Goal: Find specific page/section: Find specific page/section

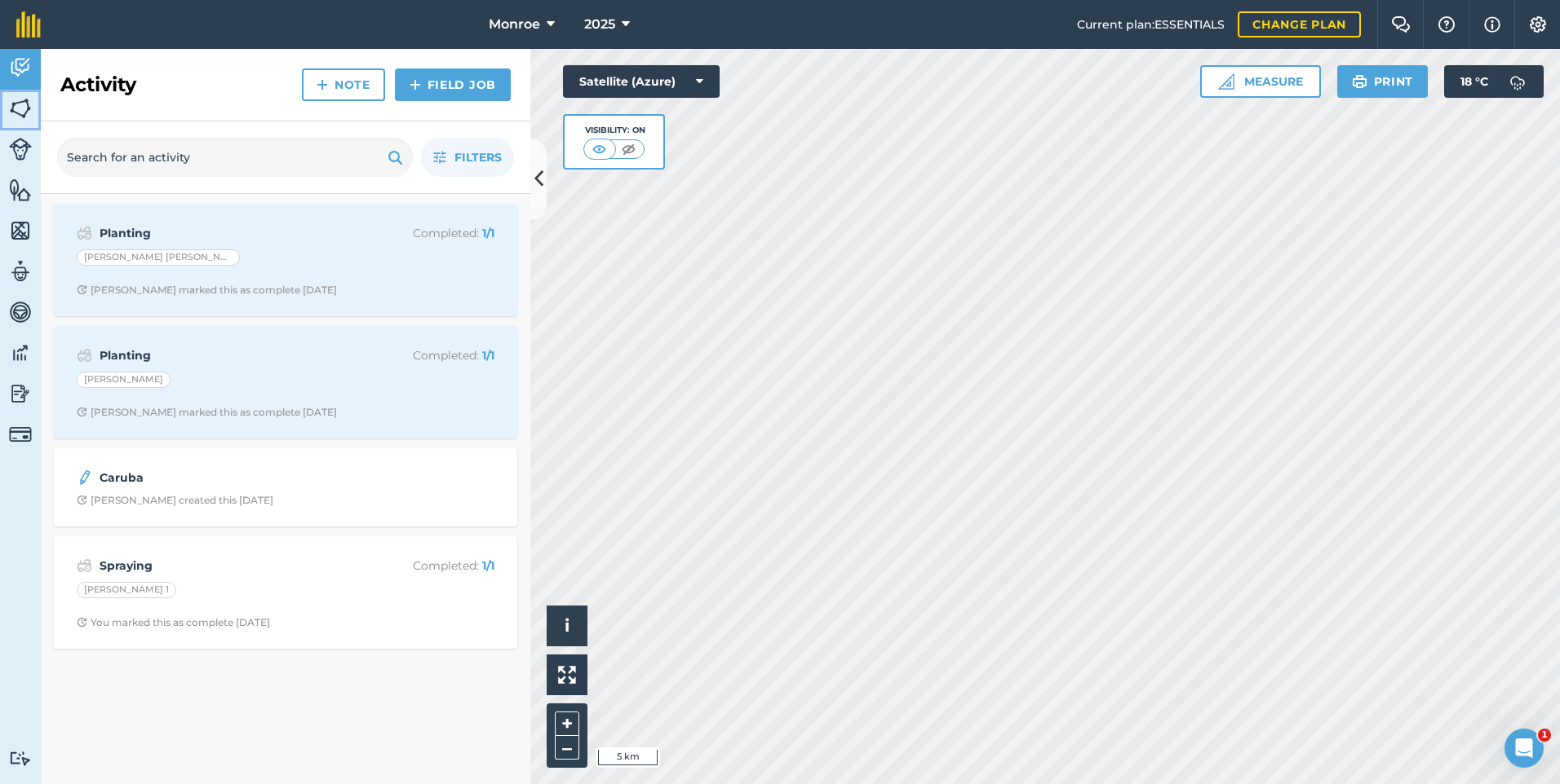
click at [25, 104] on img at bounding box center [20, 108] width 23 height 24
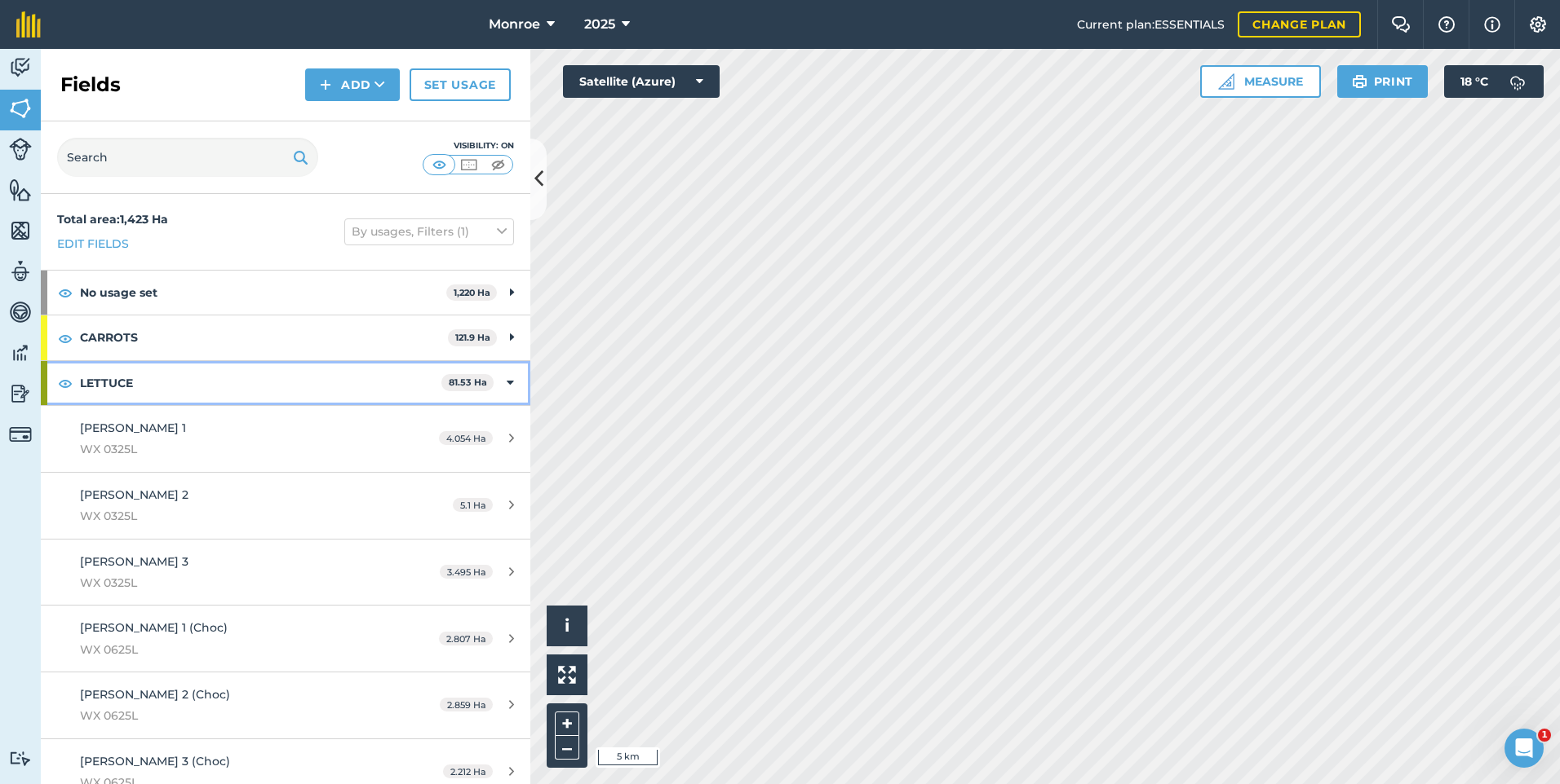
click at [168, 388] on strong "LETTUCE" at bounding box center [261, 383] width 362 height 44
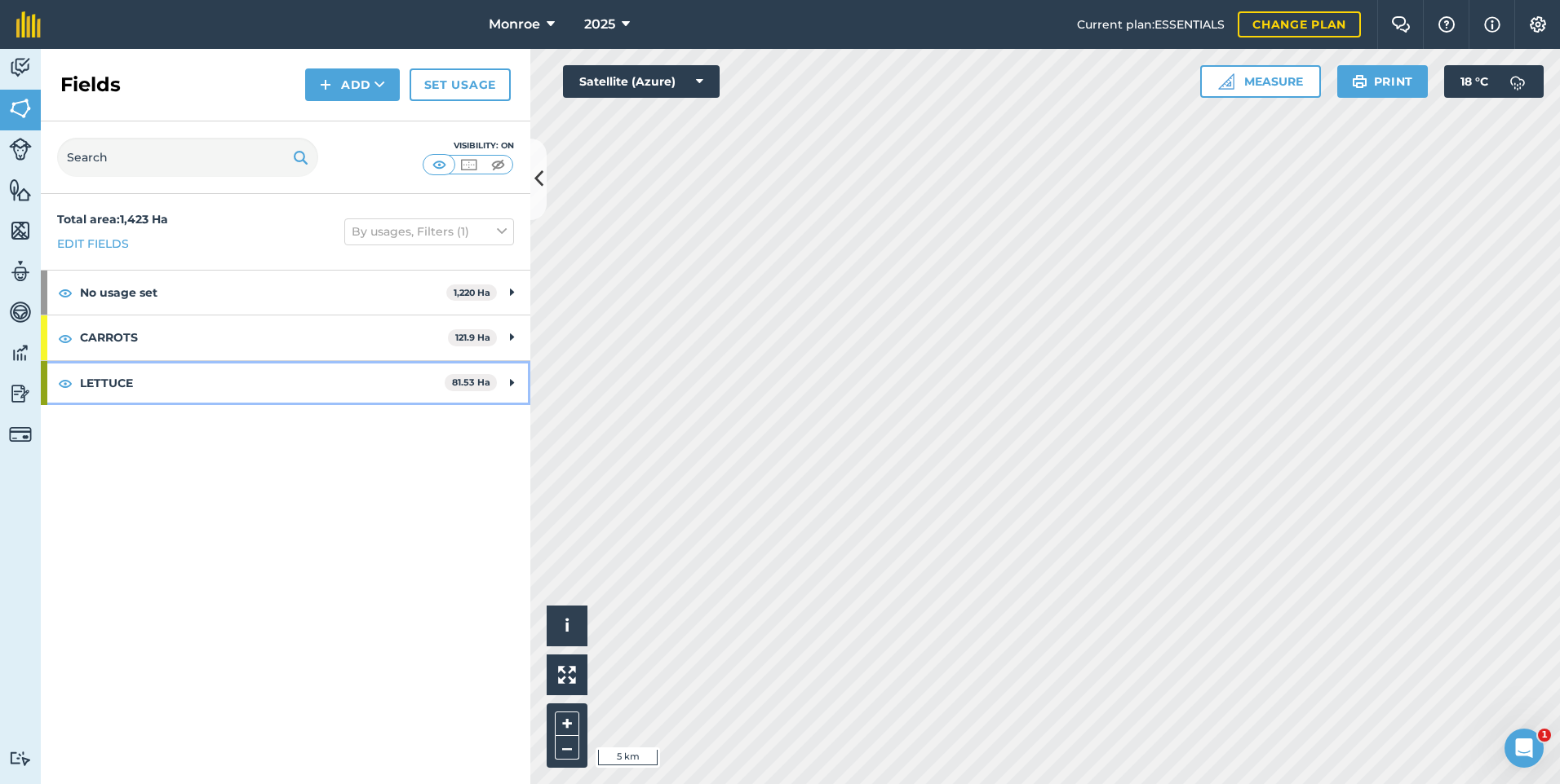
click at [192, 400] on strong "LETTUCE" at bounding box center [263, 383] width 365 height 44
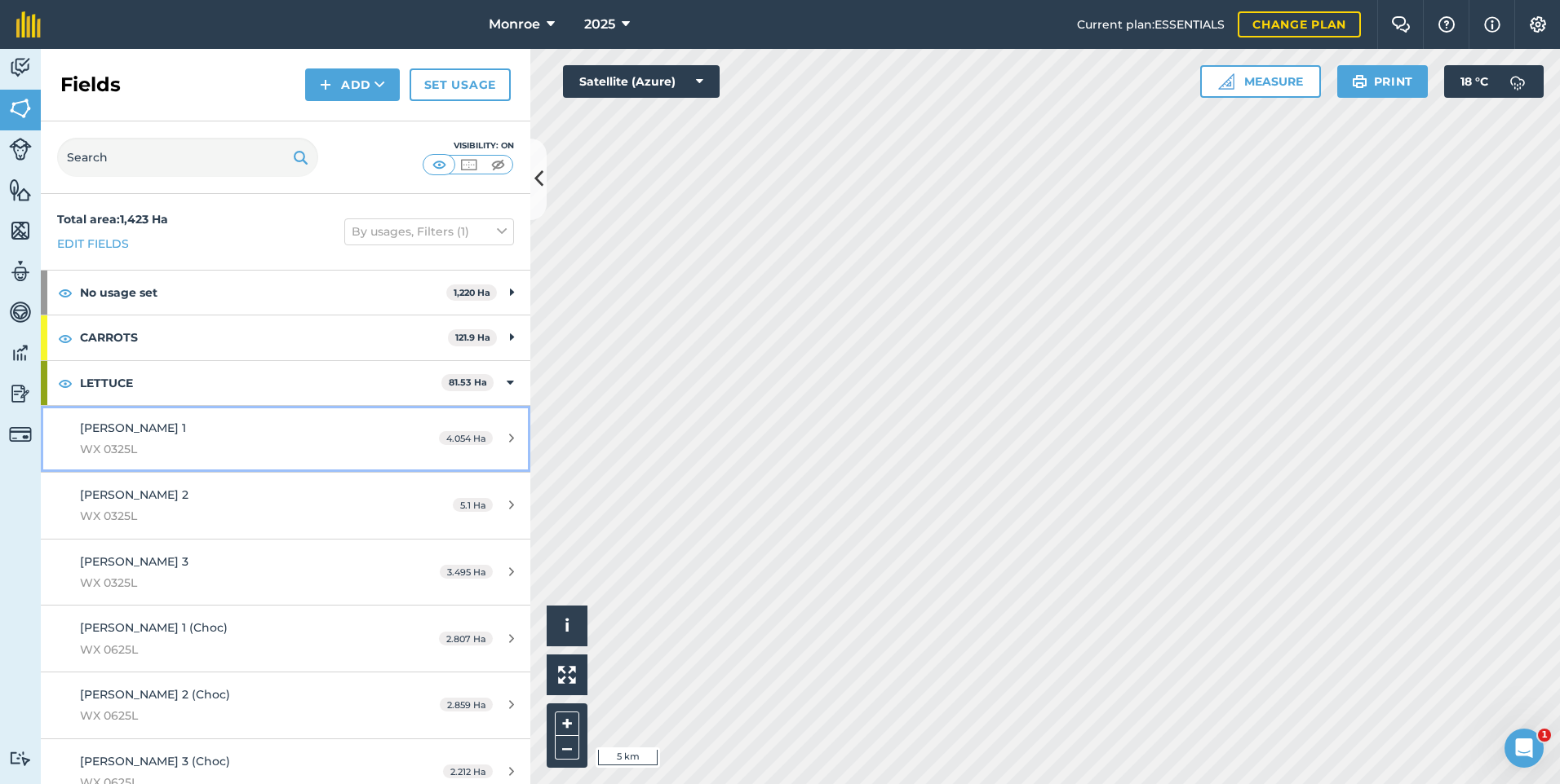
click at [166, 435] on div "[PERSON_NAME] 1 WX 0325L" at bounding box center [233, 439] width 307 height 40
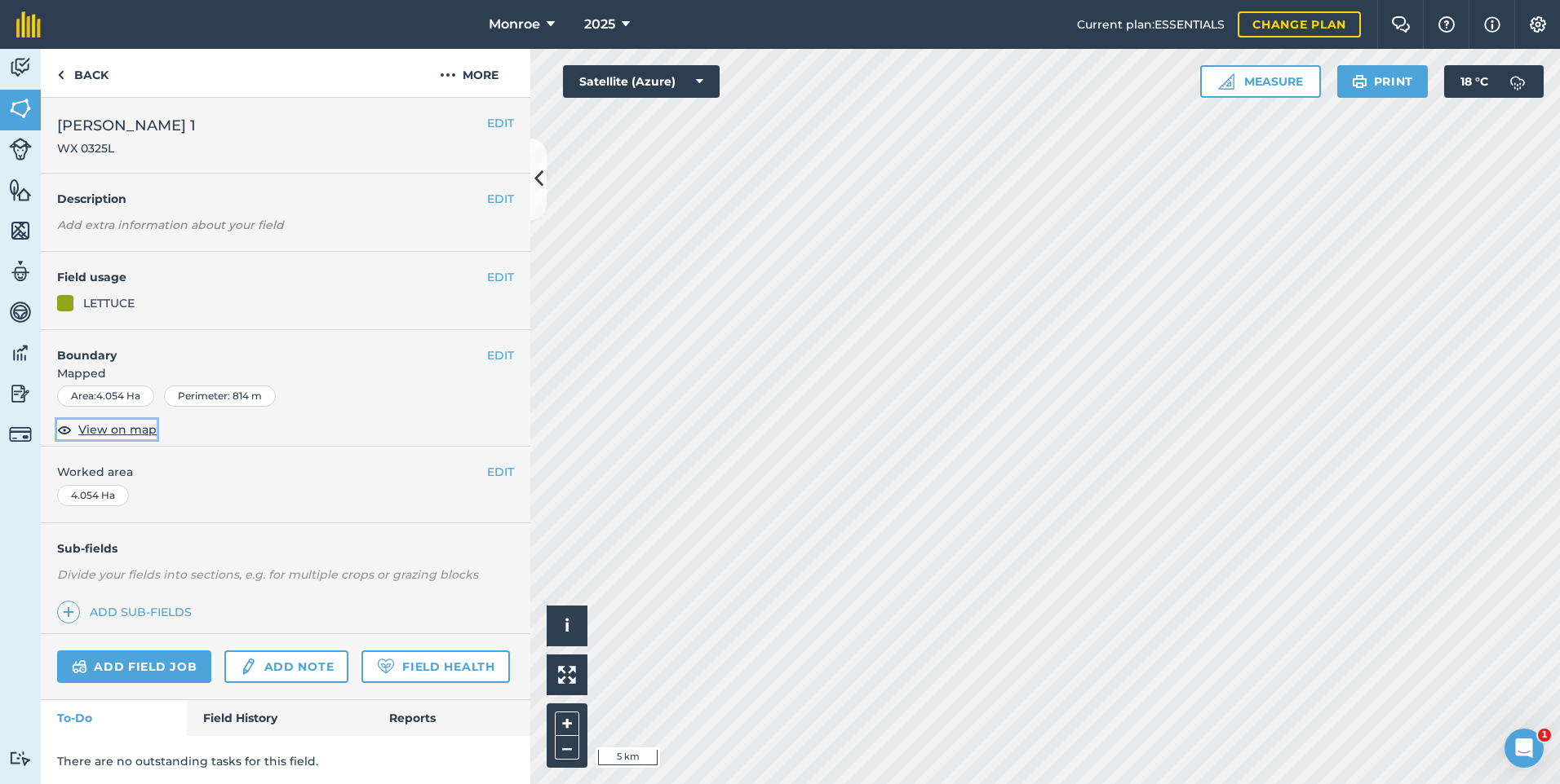
click at [109, 434] on span "View on map" at bounding box center [118, 429] width 78 height 18
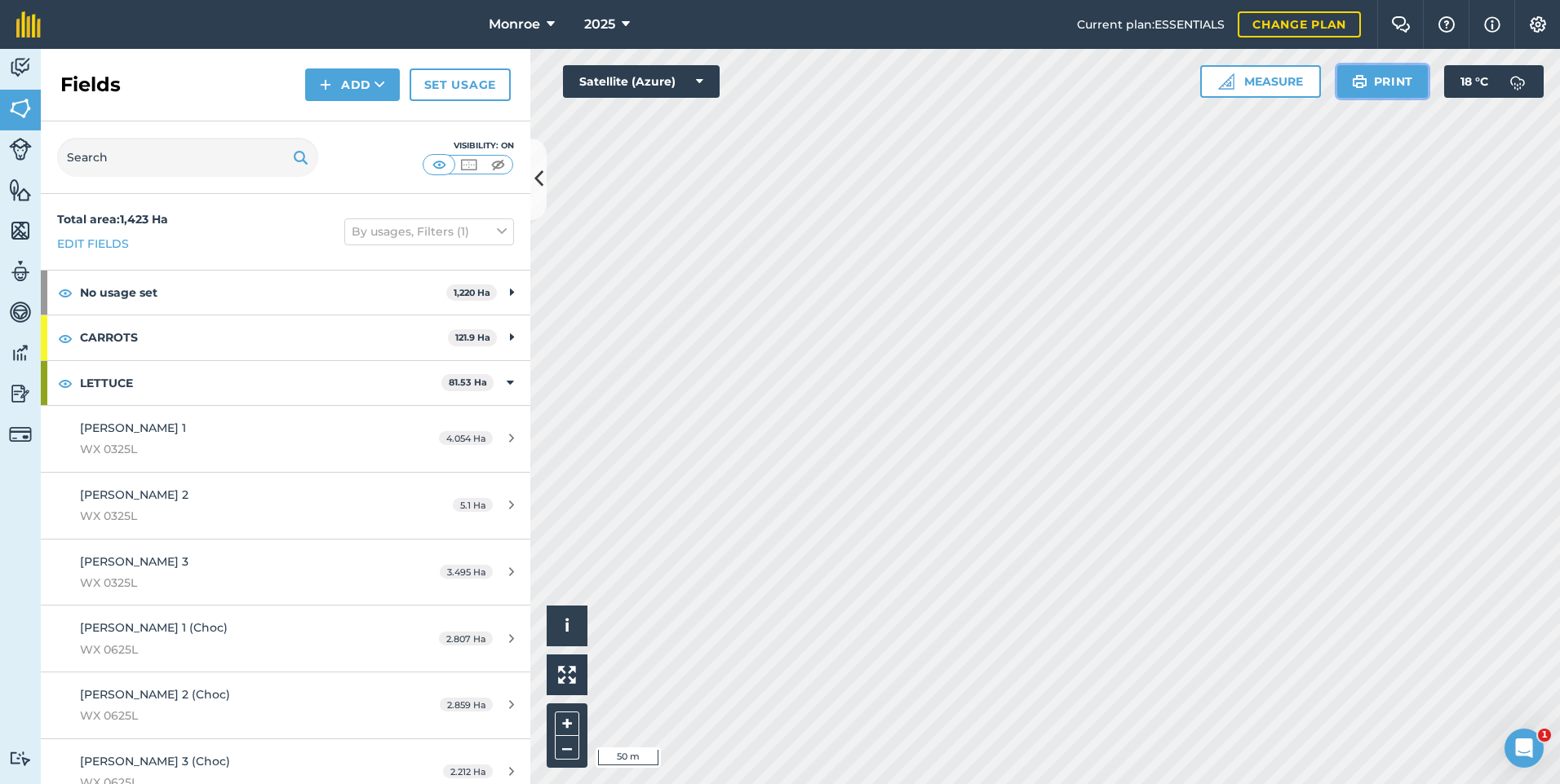
click at [1367, 78] on button "Print" at bounding box center [1382, 81] width 91 height 32
